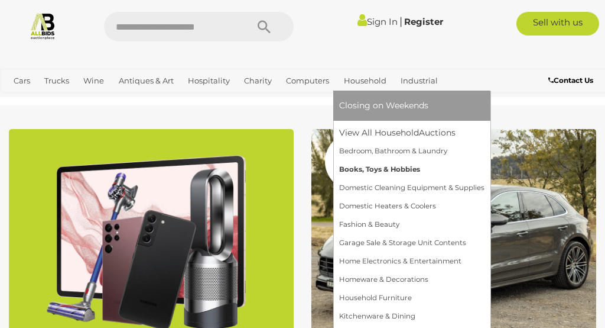
click at [368, 167] on link "Books, Toys & Hobbies" at bounding box center [411, 169] width 145 height 18
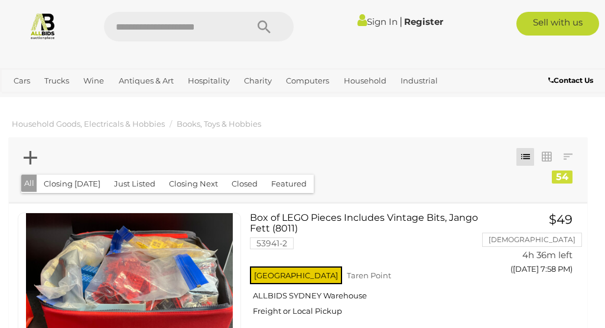
click at [32, 157] on icon at bounding box center [31, 157] width 14 height 23
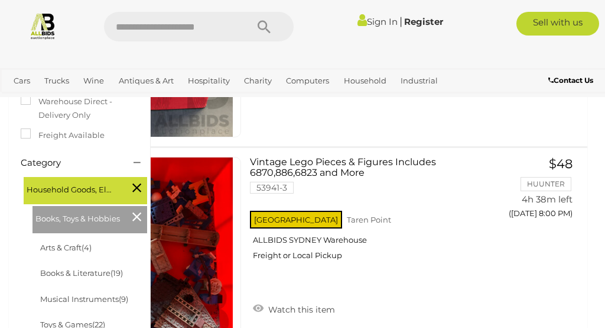
scroll to position [286, 0]
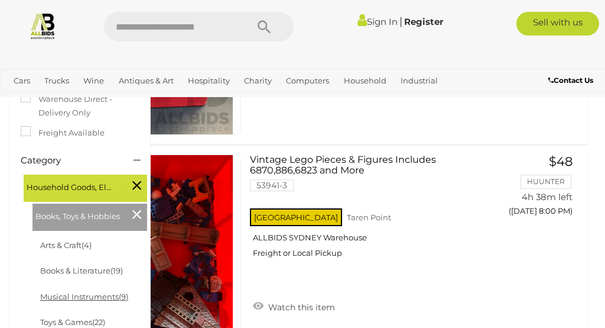
click at [92, 291] on link "Musical Instruments (9)" at bounding box center [84, 295] width 88 height 9
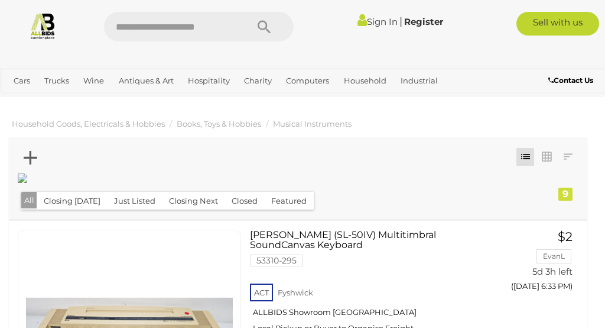
click at [233, 202] on button "Closed" at bounding box center [245, 201] width 40 height 18
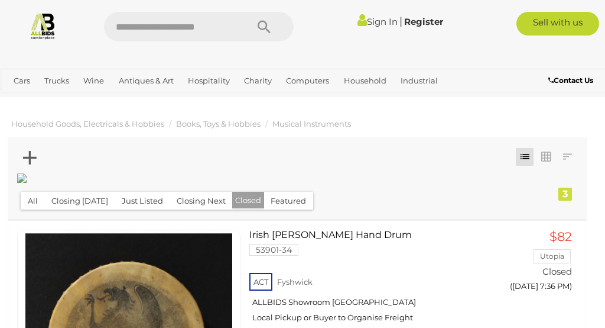
scroll to position [0, 1]
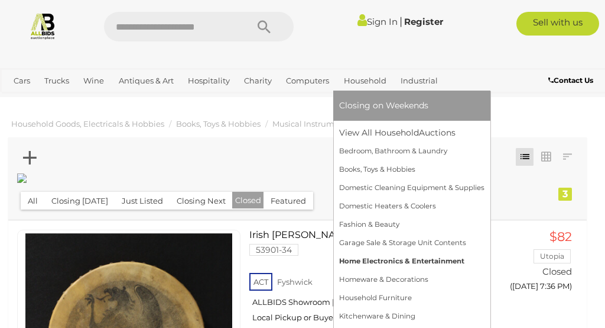
click at [377, 260] on link "Home Electronics & Entertainment" at bounding box center [411, 261] width 145 height 18
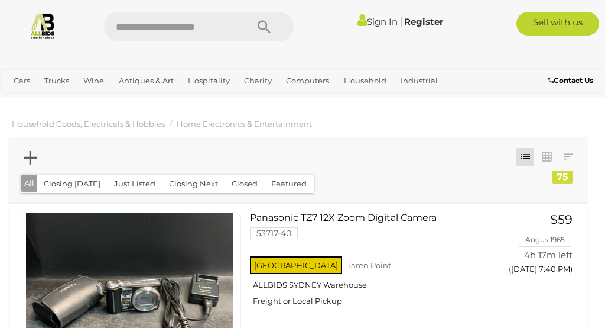
click at [33, 155] on icon at bounding box center [31, 157] width 14 height 23
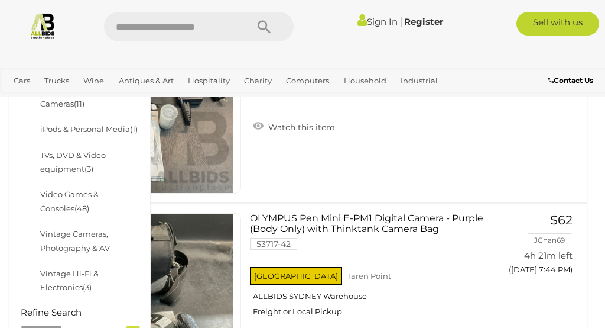
scroll to position [360, 0]
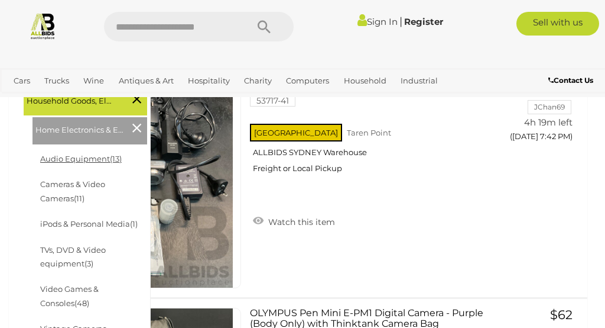
click at [89, 154] on link "Audio Equipment (13)" at bounding box center [81, 158] width 82 height 9
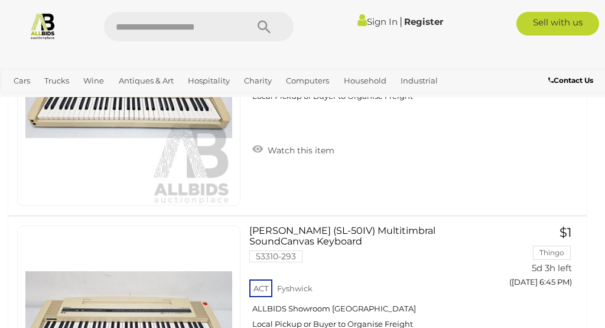
scroll to position [1125, 0]
